Goal: Information Seeking & Learning: Stay updated

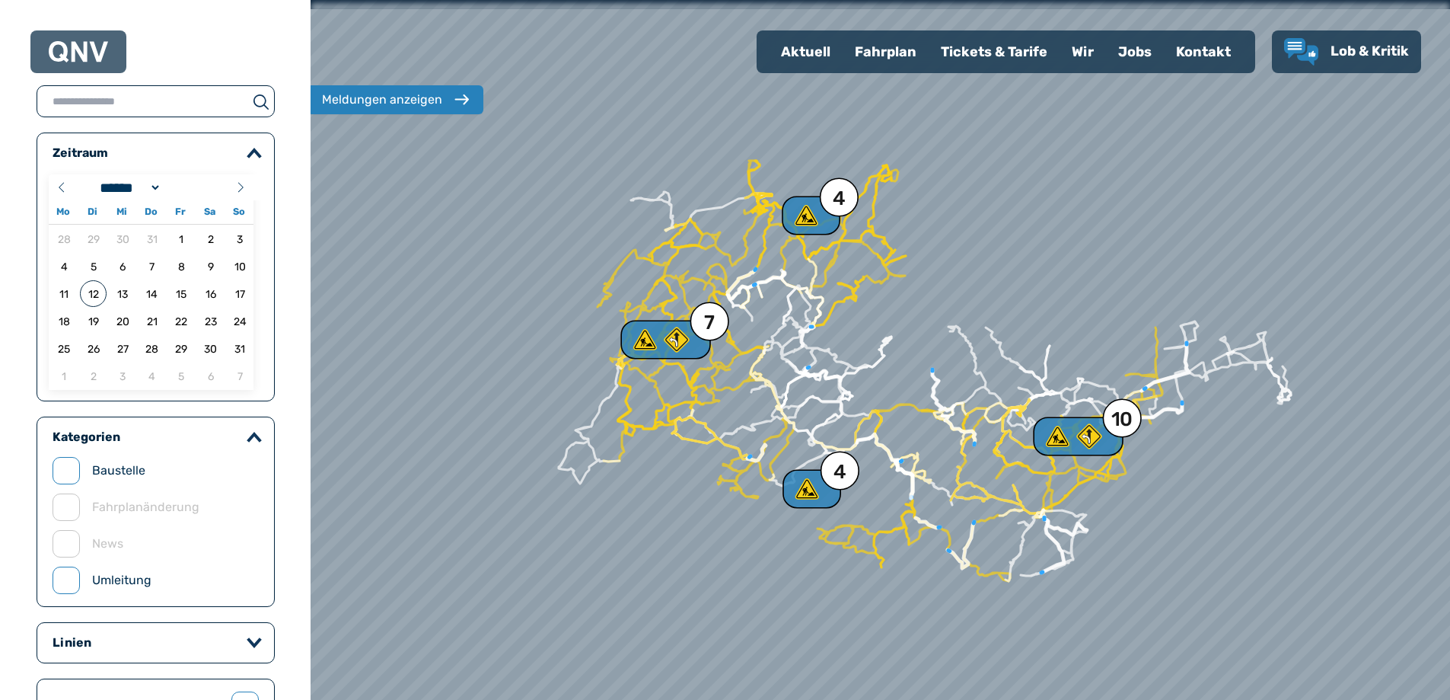
select select "*"
click at [809, 492] on use at bounding box center [807, 488] width 25 height 22
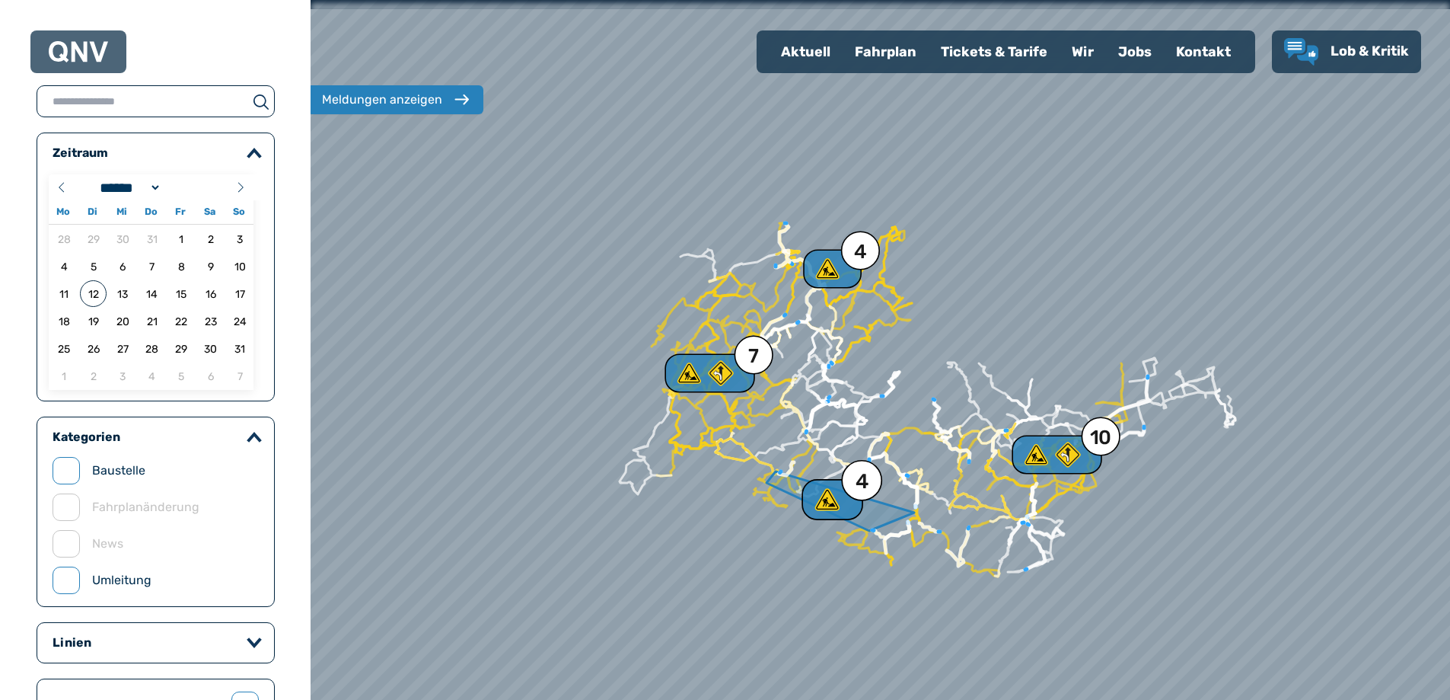
click at [862, 486] on div "4" at bounding box center [862, 481] width 13 height 21
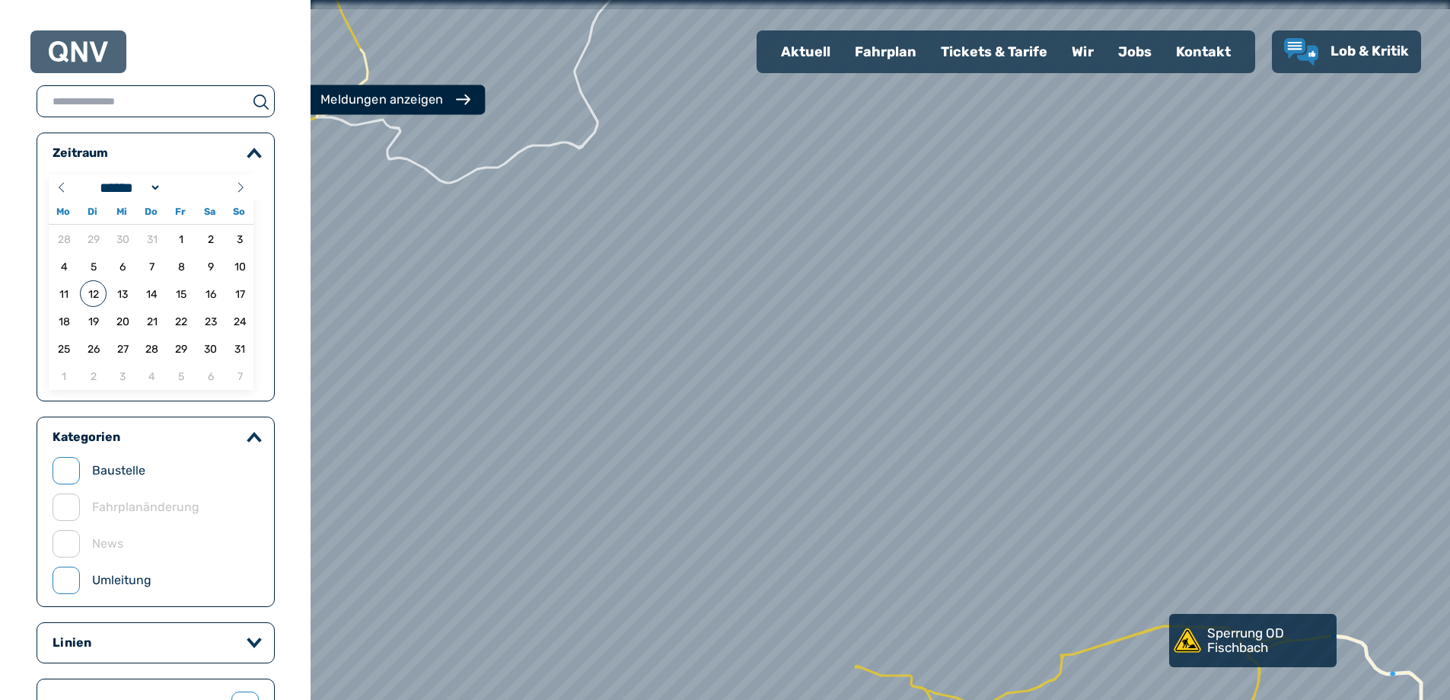
click at [410, 102] on div "Meldungen anzeigen" at bounding box center [381, 100] width 123 height 18
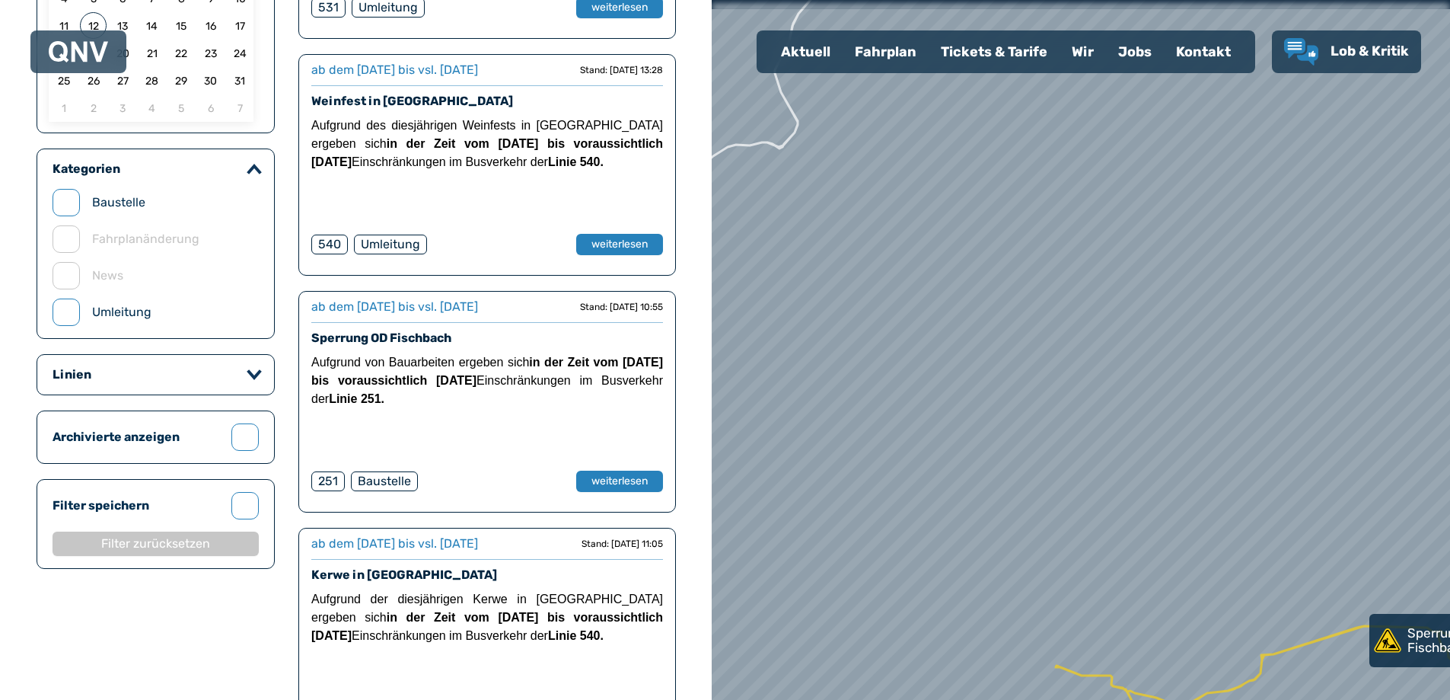
scroll to position [508, 0]
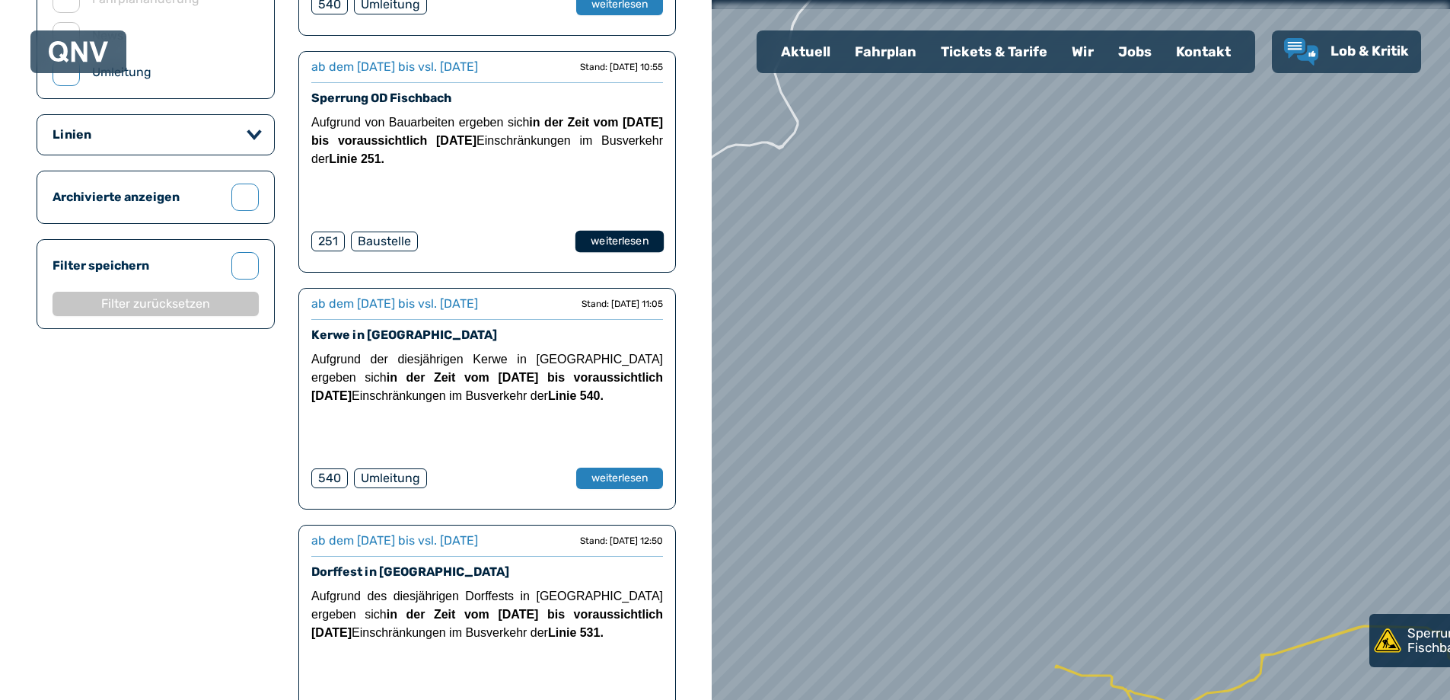
click at [620, 238] on button "weiterlesen" at bounding box center [619, 242] width 88 height 22
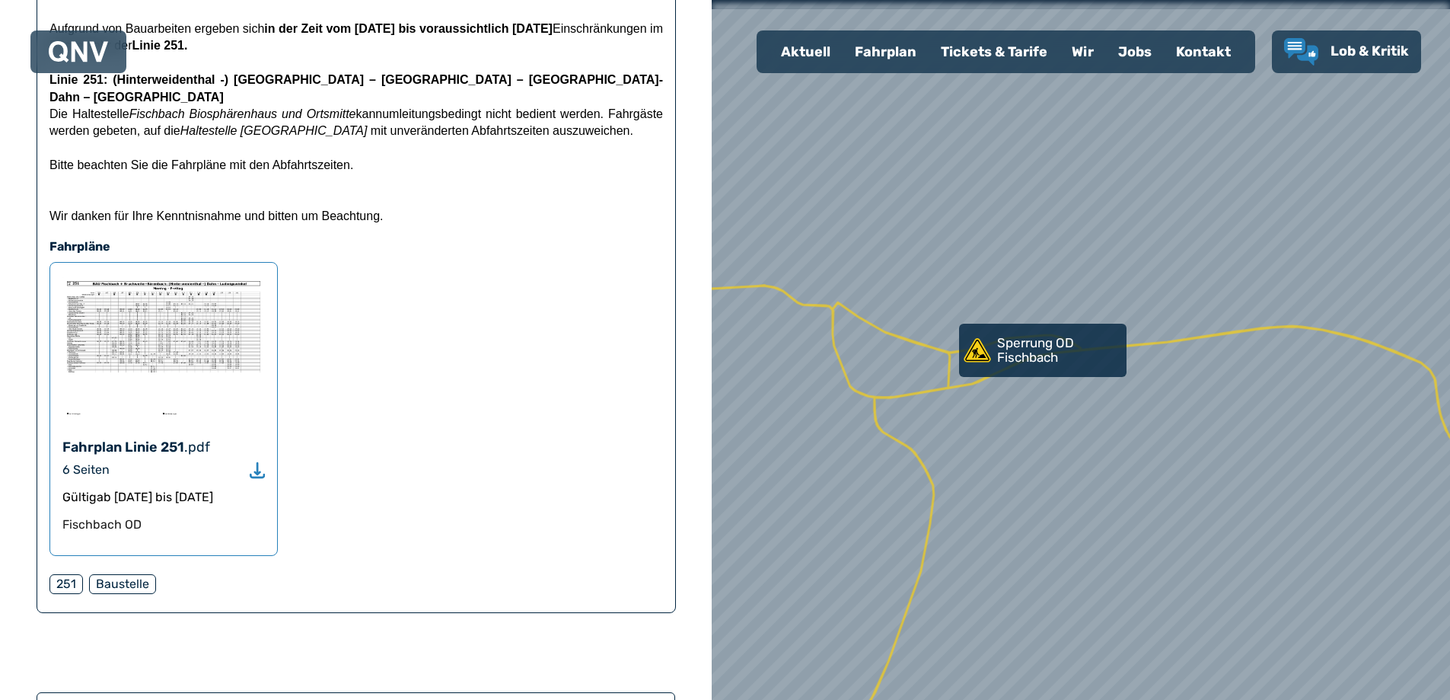
scroll to position [253, 0]
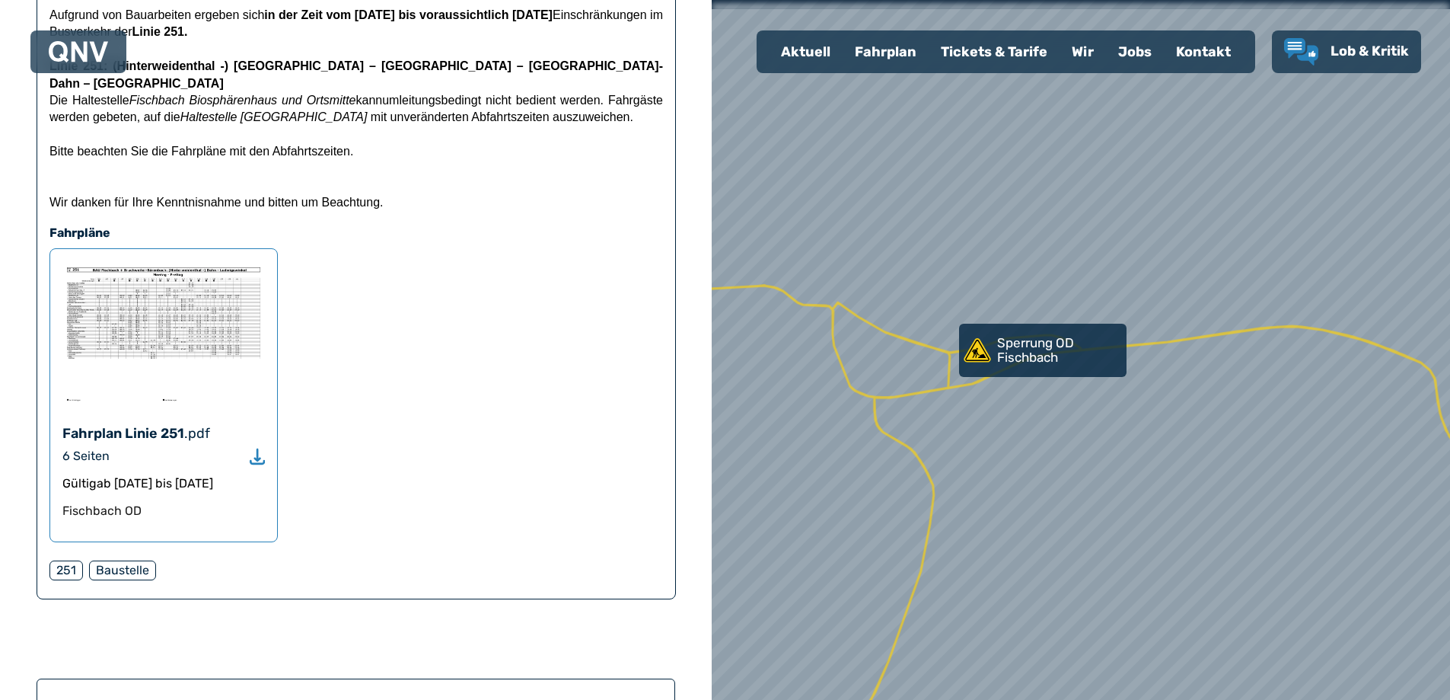
click at [128, 580] on div "Baustelle" at bounding box center [122, 570] width 67 height 20
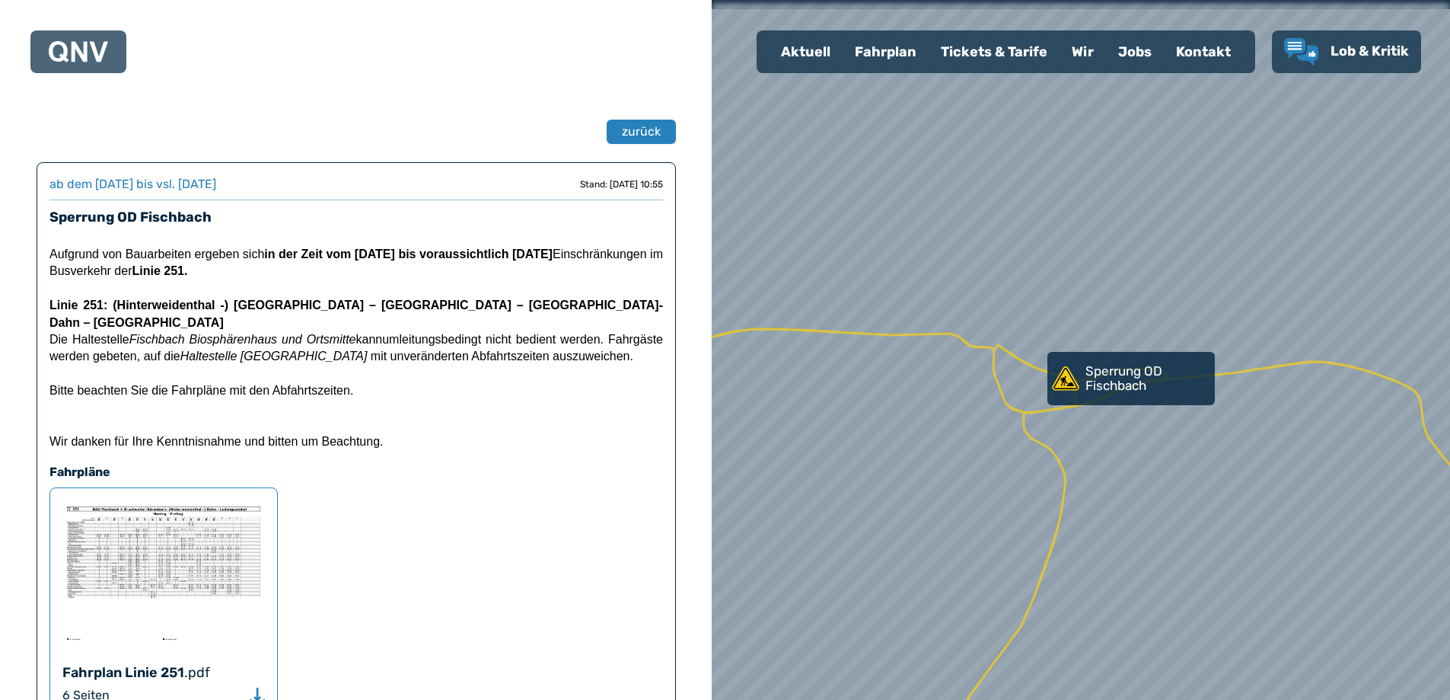
scroll to position [0, 0]
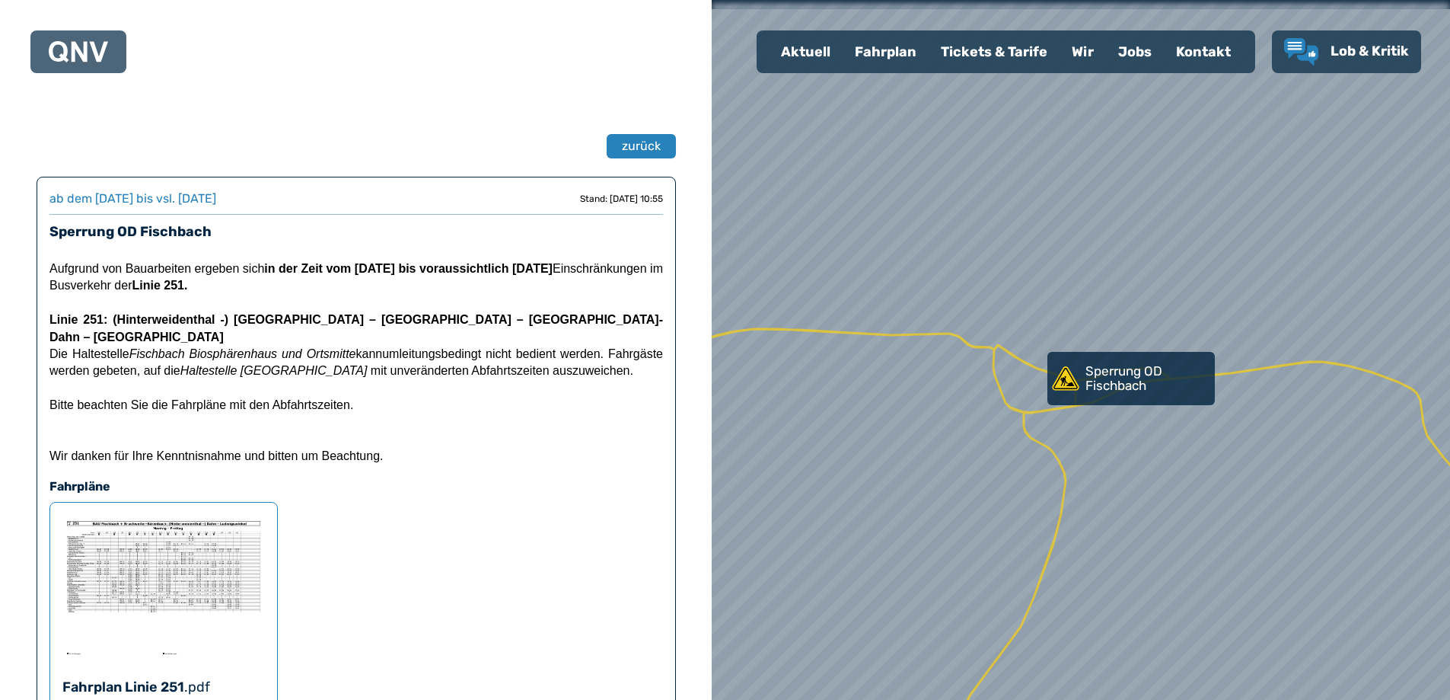
select select "*"
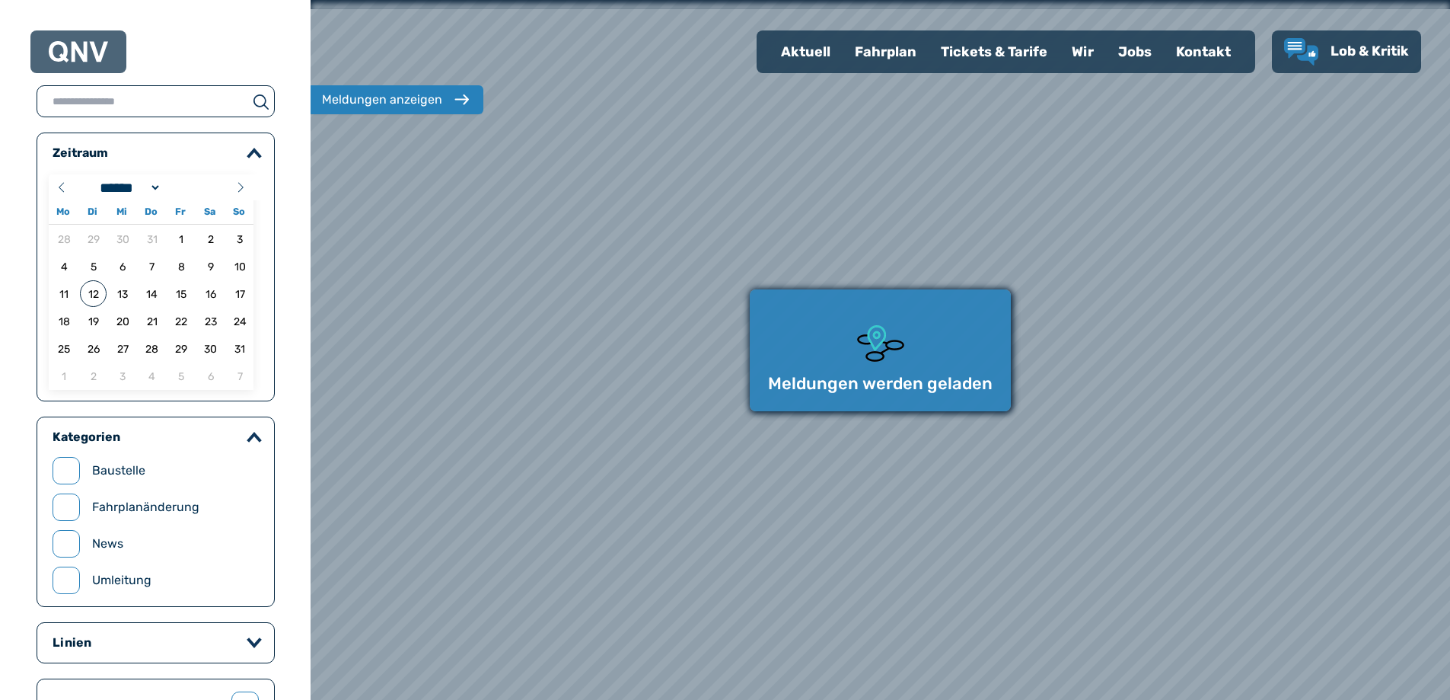
select select "*"
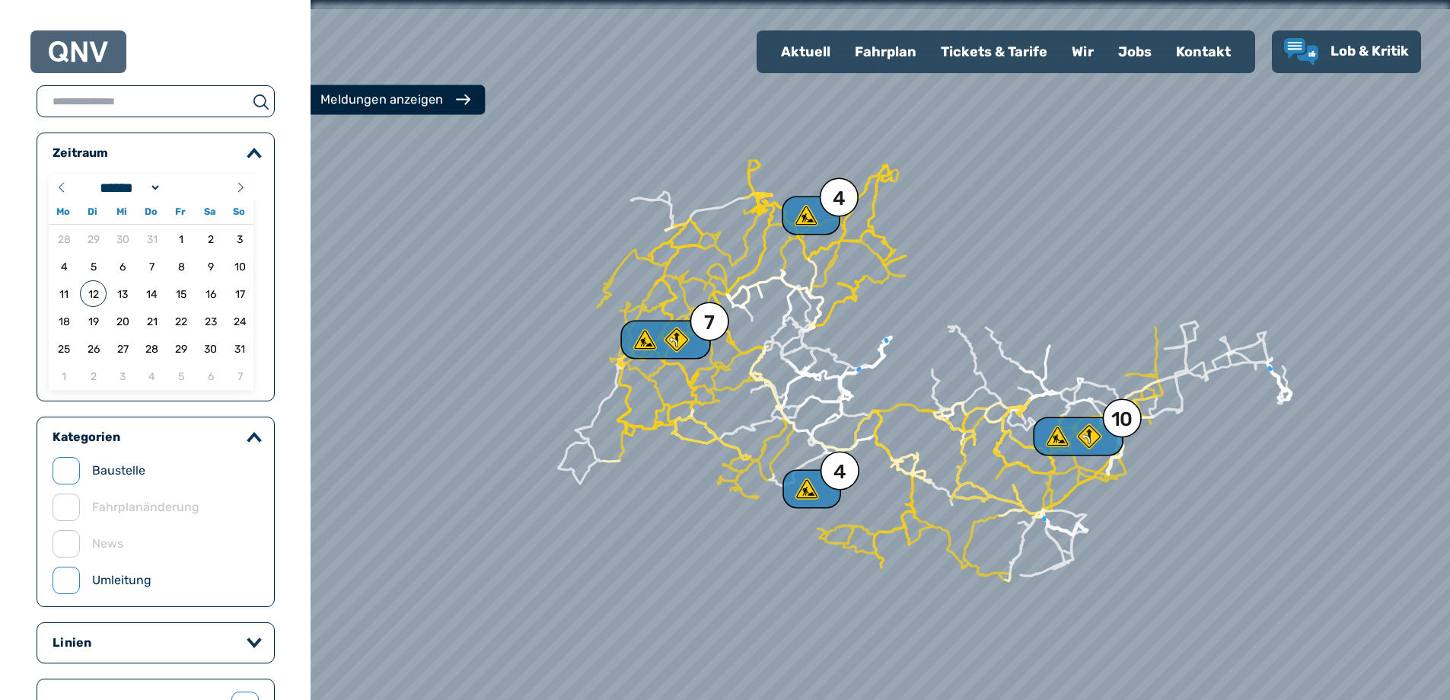
click at [402, 106] on div "Meldungen anzeigen" at bounding box center [381, 100] width 123 height 18
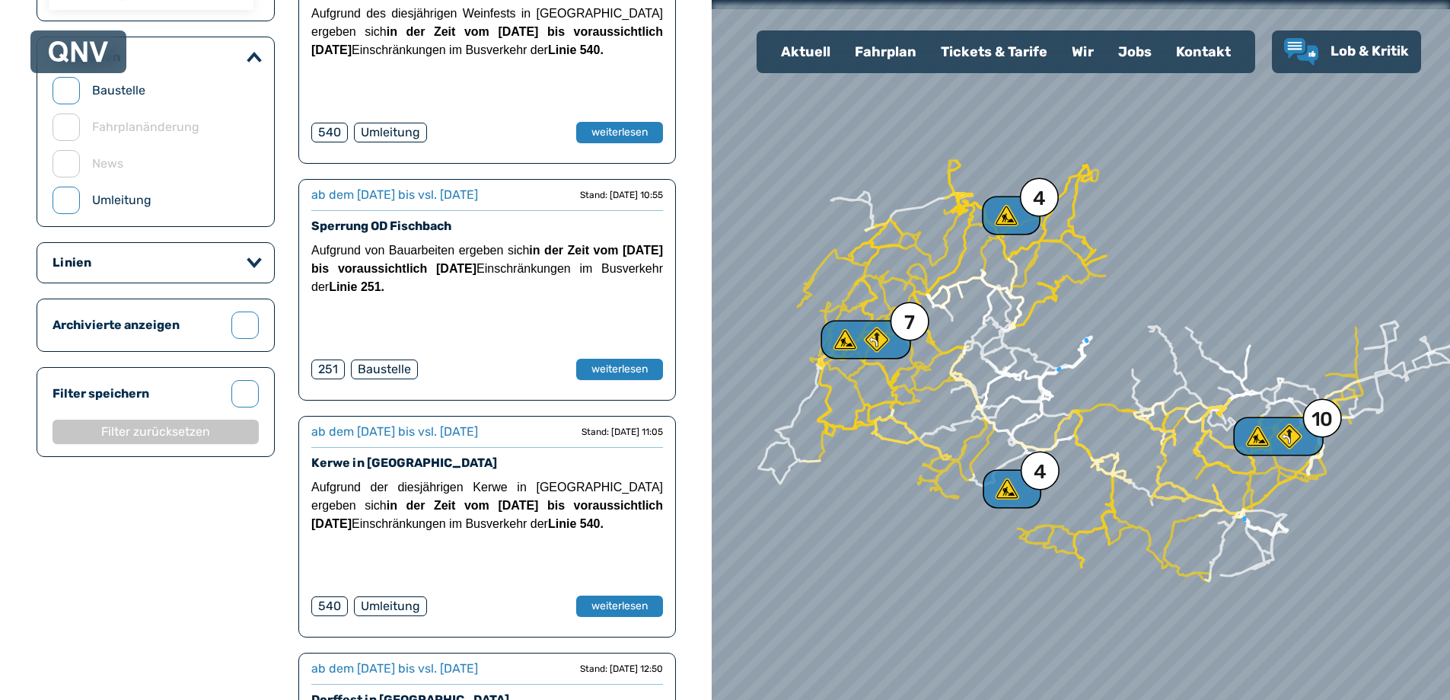
scroll to position [508, 0]
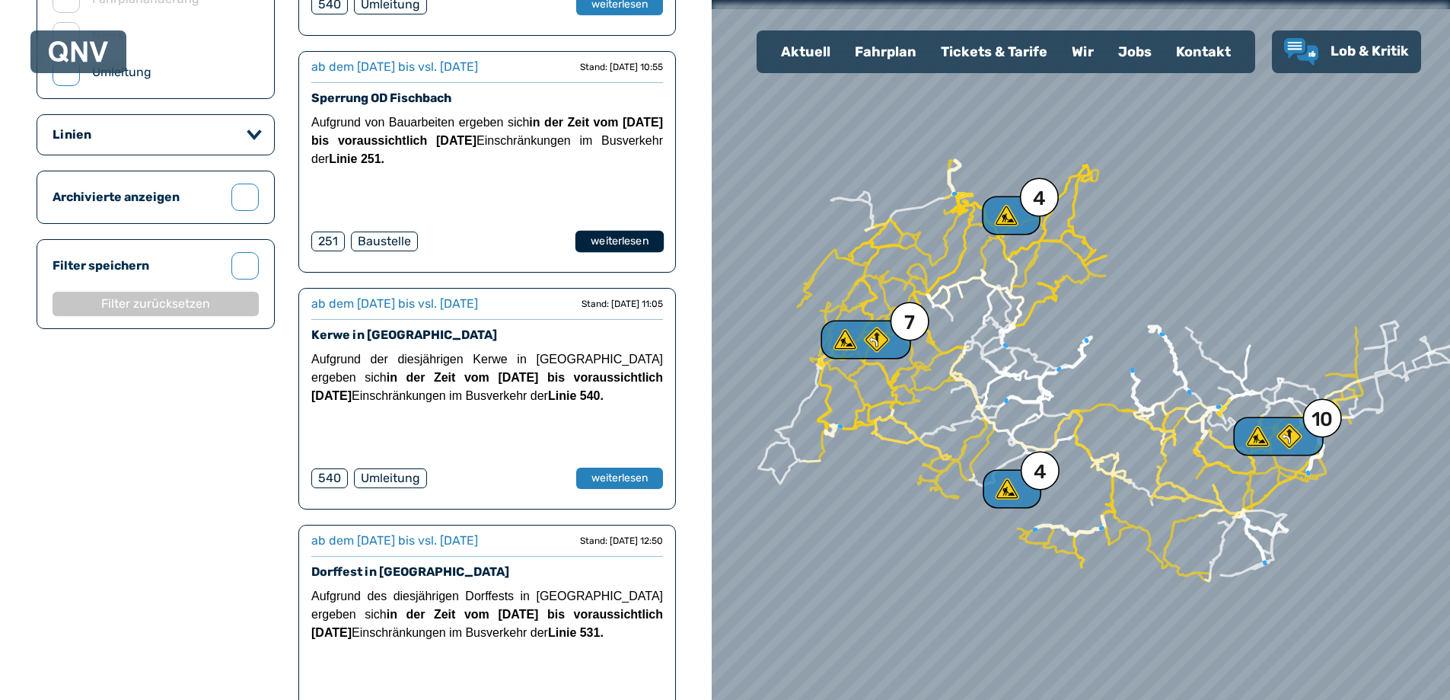
click at [616, 241] on button "weiterlesen" at bounding box center [619, 242] width 88 height 22
